Goal: Task Accomplishment & Management: Manage account settings

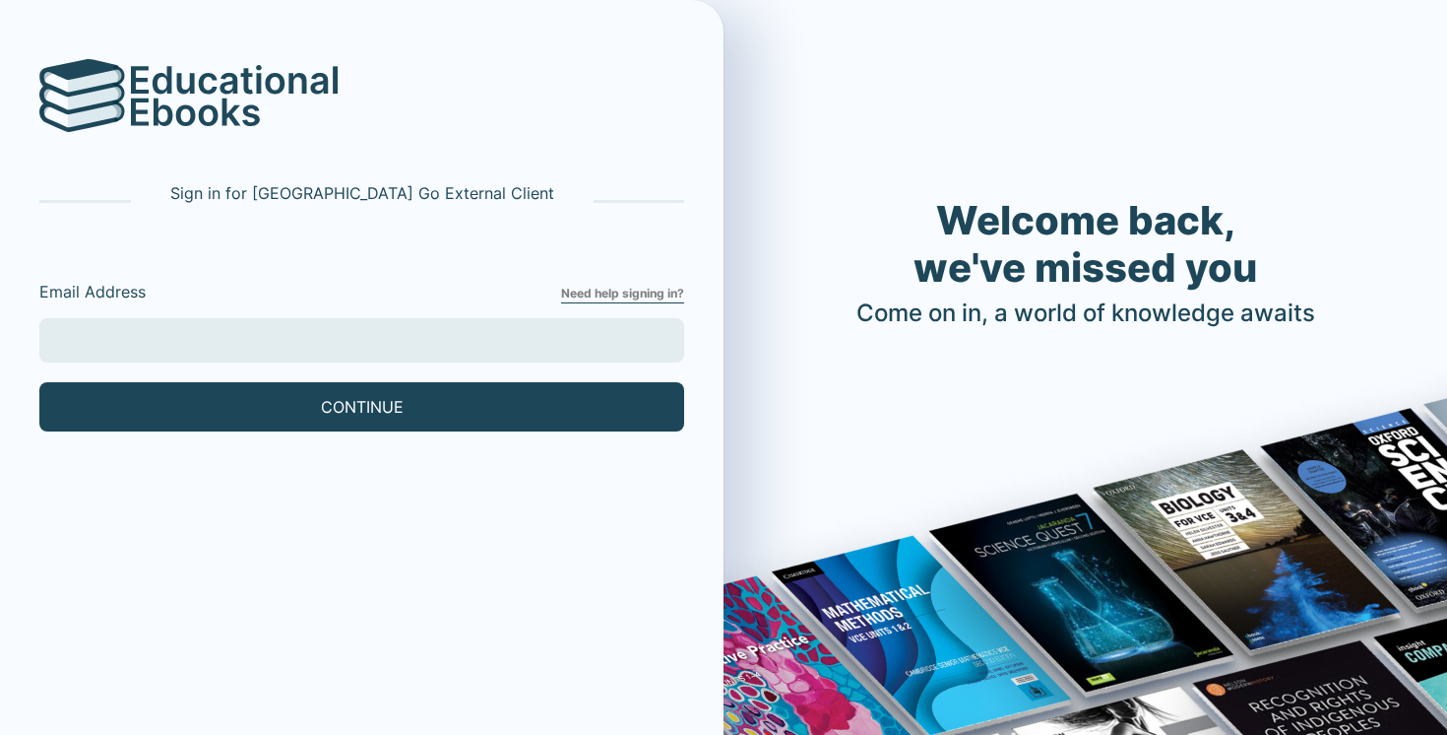
drag, startPoint x: 543, startPoint y: 345, endPoint x: 477, endPoint y: 356, distance: 67.0
click at [543, 345] on input "Email Address" at bounding box center [361, 340] width 645 height 44
type input "[EMAIL_ADDRESS][DOMAIN_NAME]"
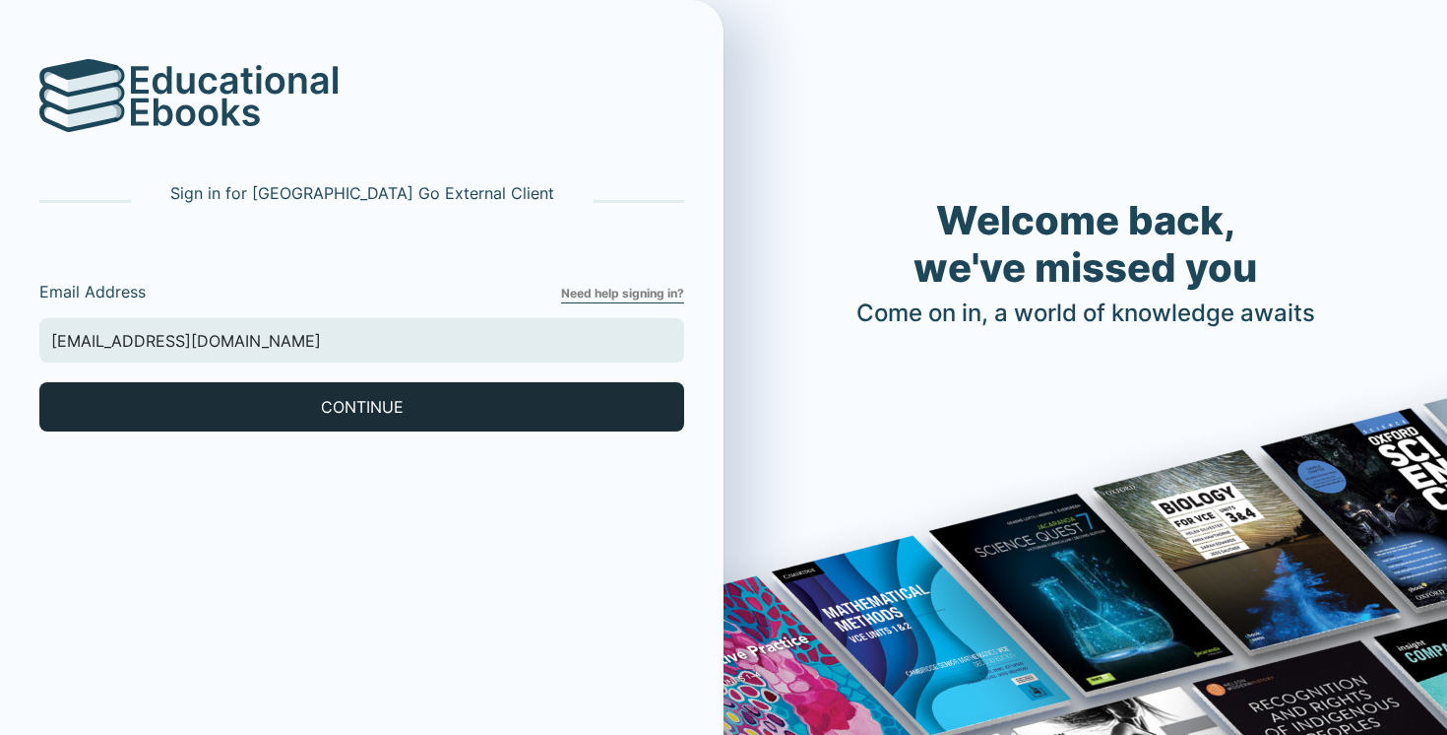
click at [274, 386] on button "CONTINUE" at bounding box center [361, 406] width 645 height 49
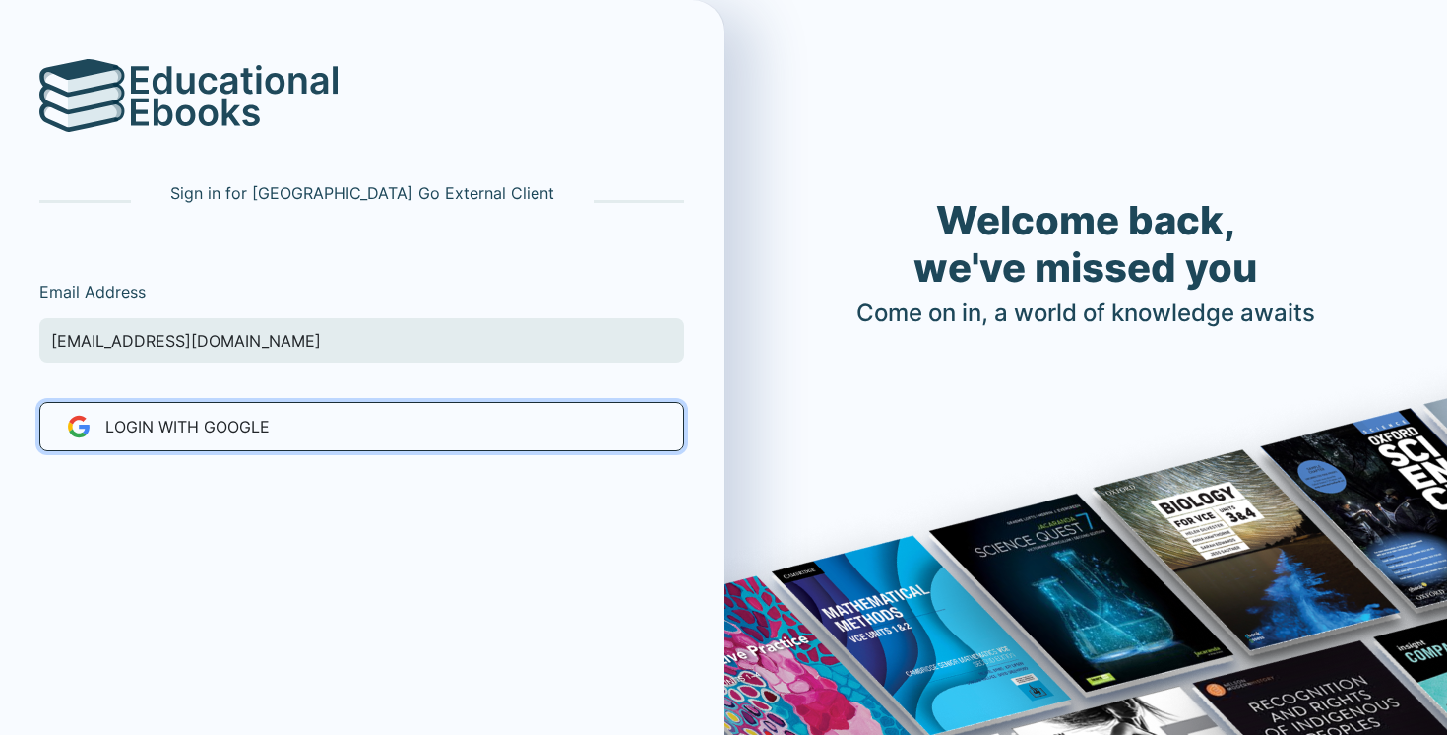
click at [288, 442] on button "LOGIN WITH Google" at bounding box center [361, 426] width 645 height 49
